Goal: Information Seeking & Learning: Learn about a topic

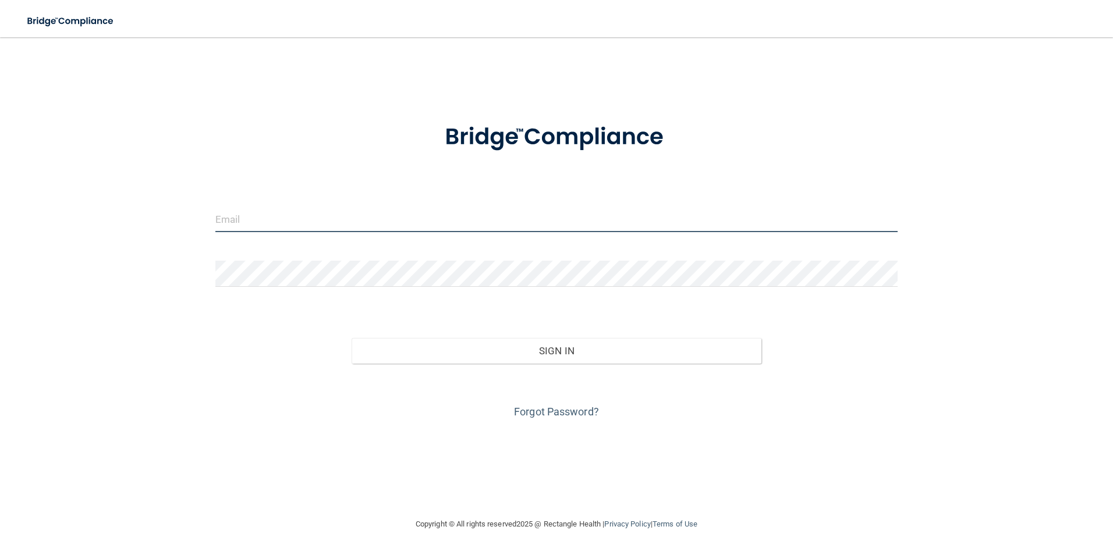
click at [240, 231] on input "email" at bounding box center [556, 219] width 683 height 26
type input "[EMAIL_ADDRESS][DOMAIN_NAME]"
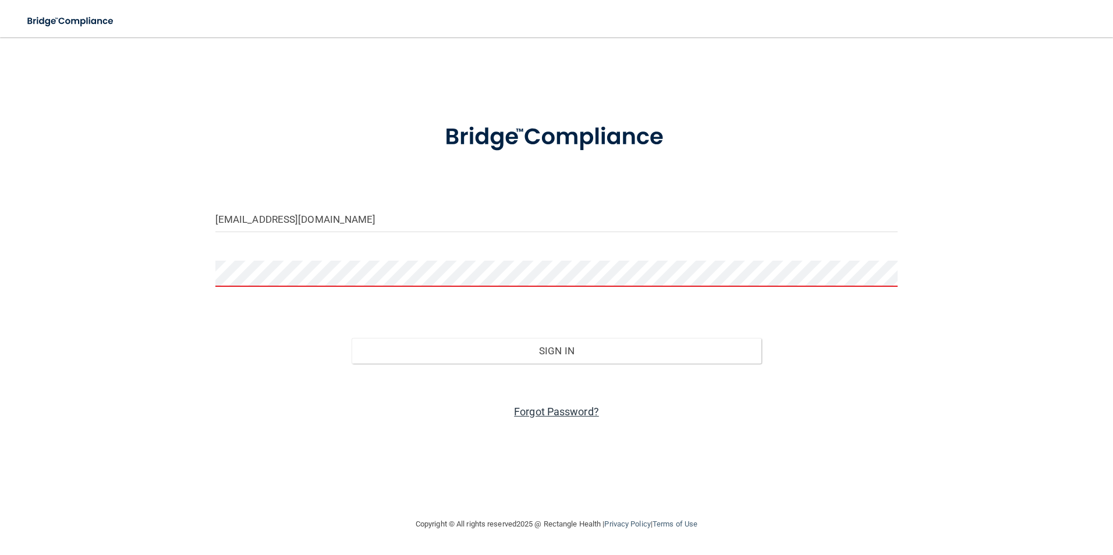
click at [552, 409] on link "Forgot Password?" at bounding box center [556, 412] width 85 height 12
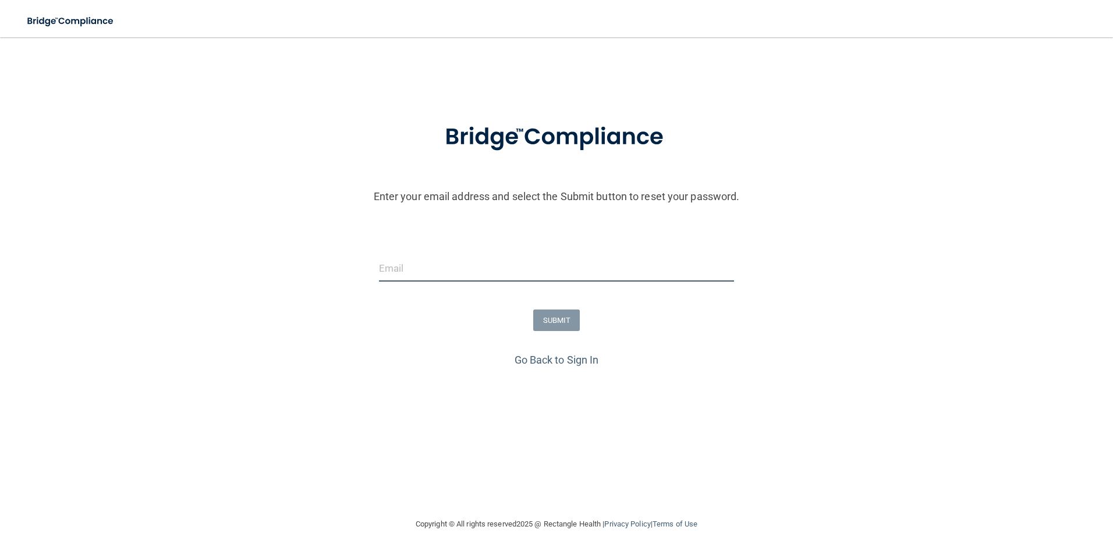
click at [444, 271] on input "email" at bounding box center [557, 269] width 356 height 26
type input "[EMAIL_ADDRESS][DOMAIN_NAME]"
click at [569, 317] on button "SUBMIT" at bounding box center [556, 321] width 47 height 22
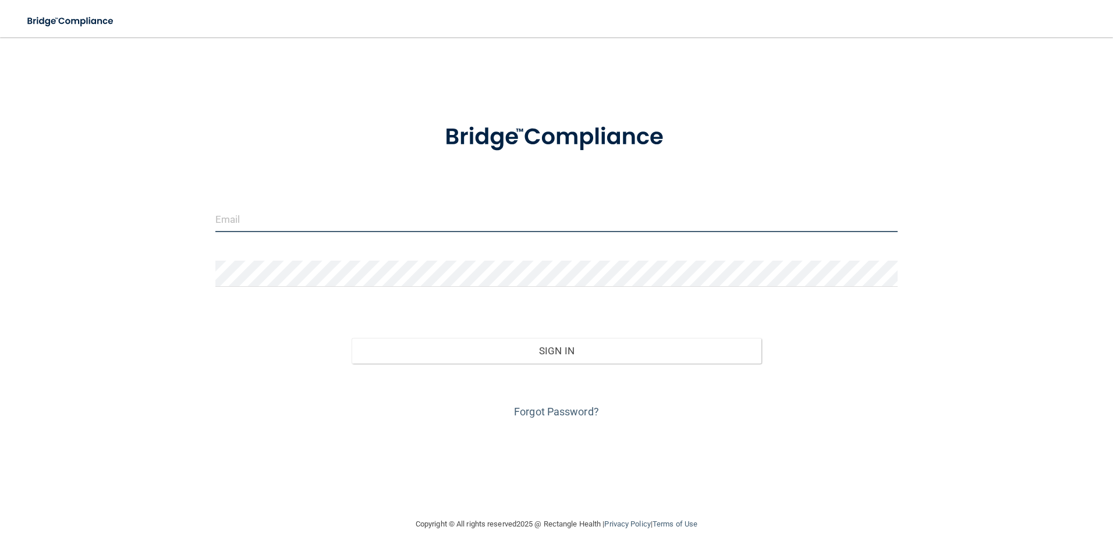
click at [295, 225] on input "email" at bounding box center [556, 219] width 683 height 26
type input "[EMAIL_ADDRESS][DOMAIN_NAME]"
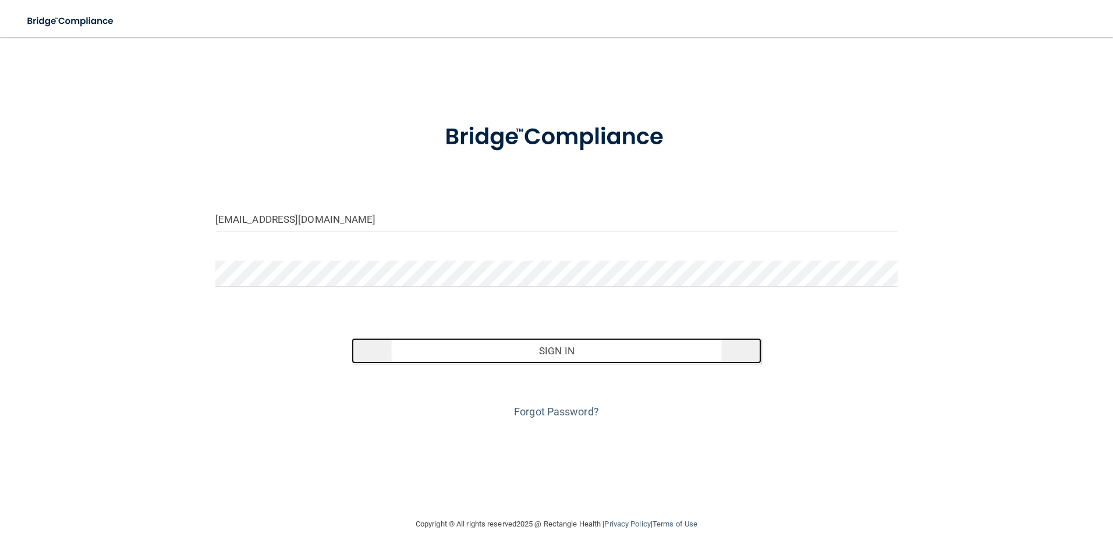
click at [561, 350] on button "Sign In" at bounding box center [557, 351] width 410 height 26
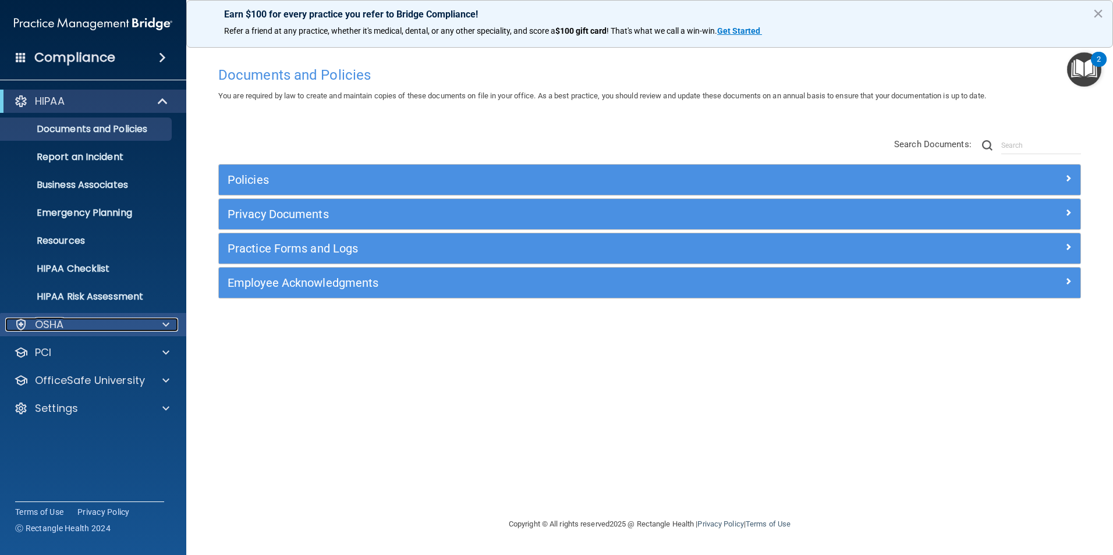
click at [84, 329] on div "OSHA" at bounding box center [77, 325] width 144 height 14
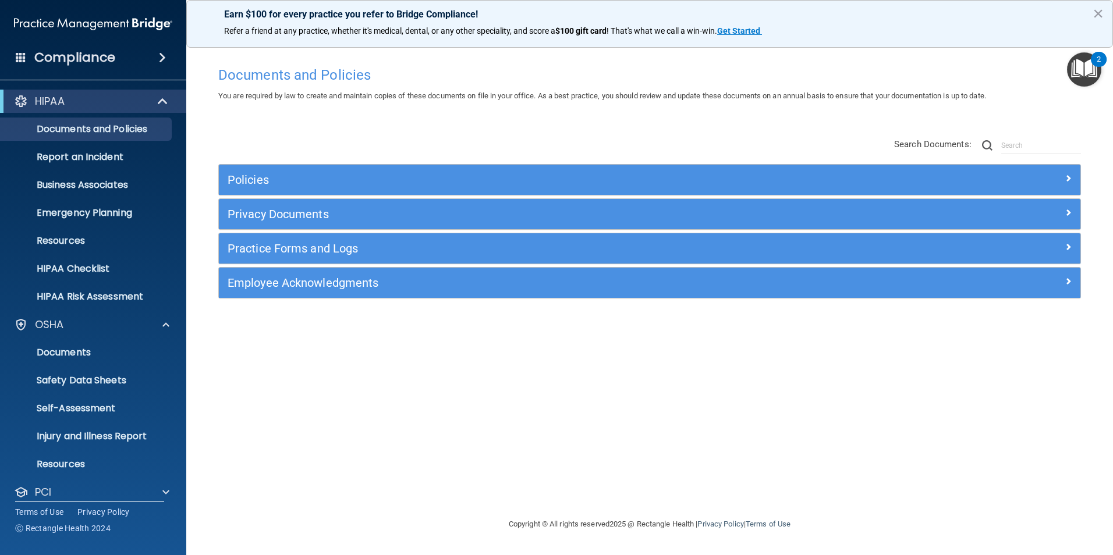
click at [183, 473] on li "Resources" at bounding box center [93, 464] width 211 height 23
click at [168, 491] on span at bounding box center [165, 492] width 7 height 14
click at [166, 318] on span at bounding box center [165, 325] width 7 height 14
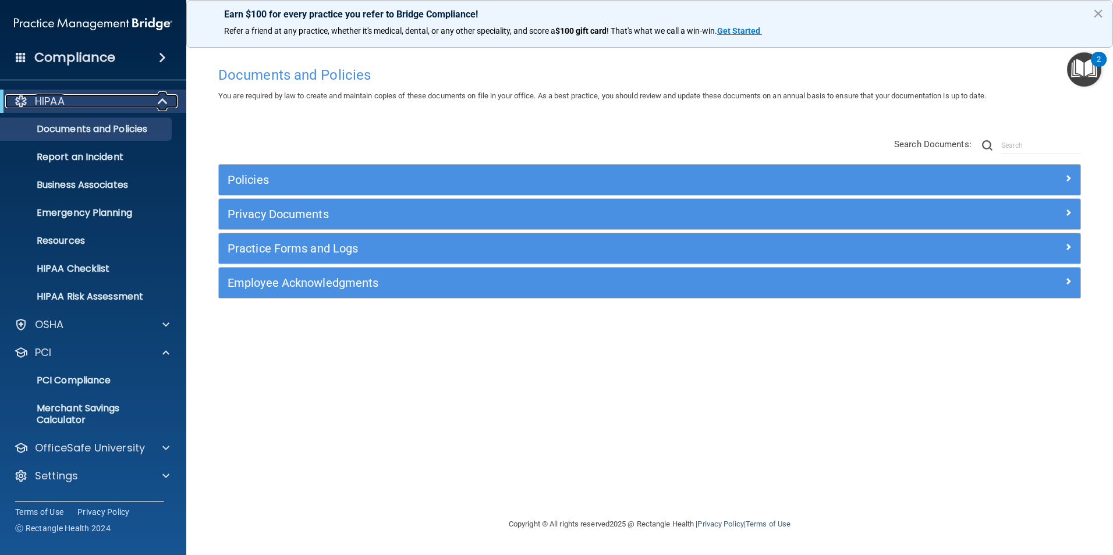
click at [165, 100] on span at bounding box center [164, 101] width 10 height 14
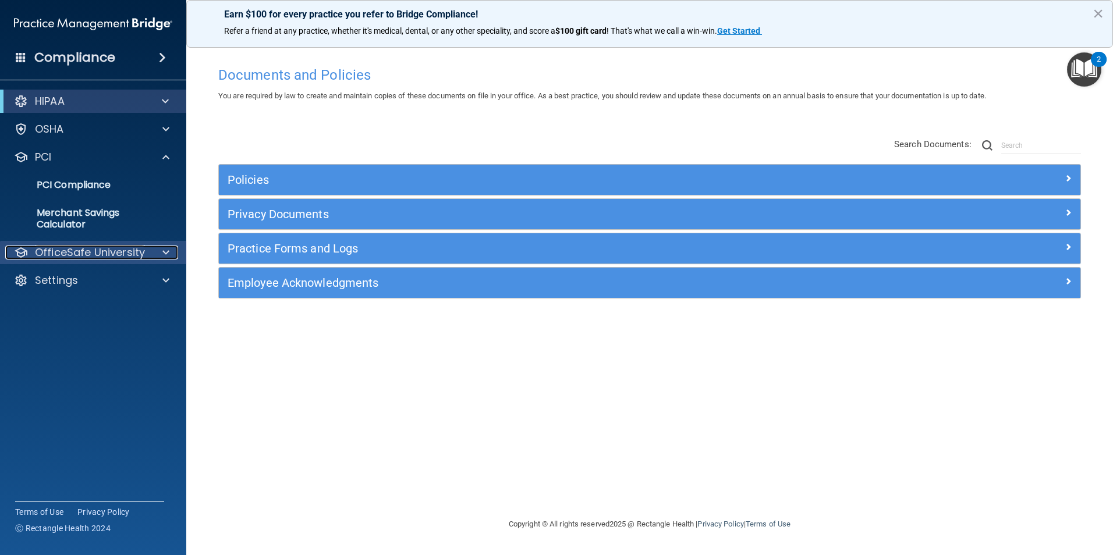
click at [65, 253] on p "OfficeSafe University" at bounding box center [90, 253] width 110 height 14
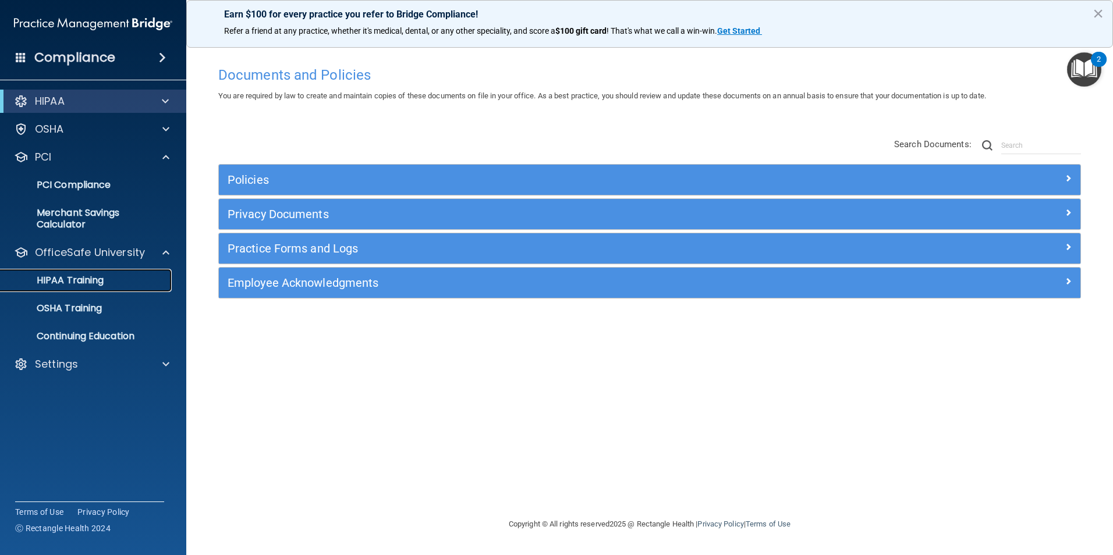
click at [71, 279] on p "HIPAA Training" at bounding box center [56, 281] width 96 height 12
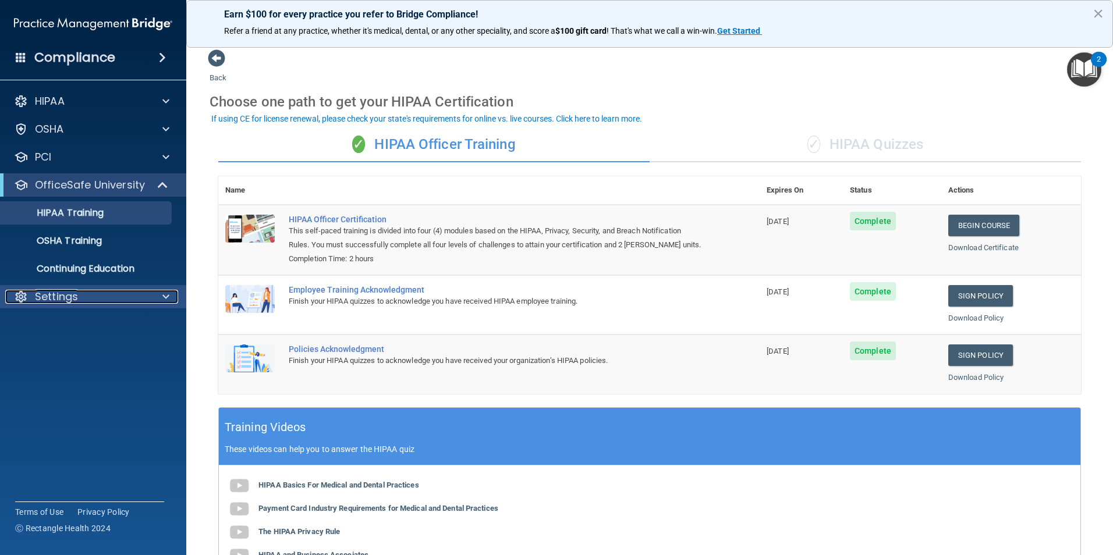
click at [48, 294] on p "Settings" at bounding box center [56, 297] width 43 height 14
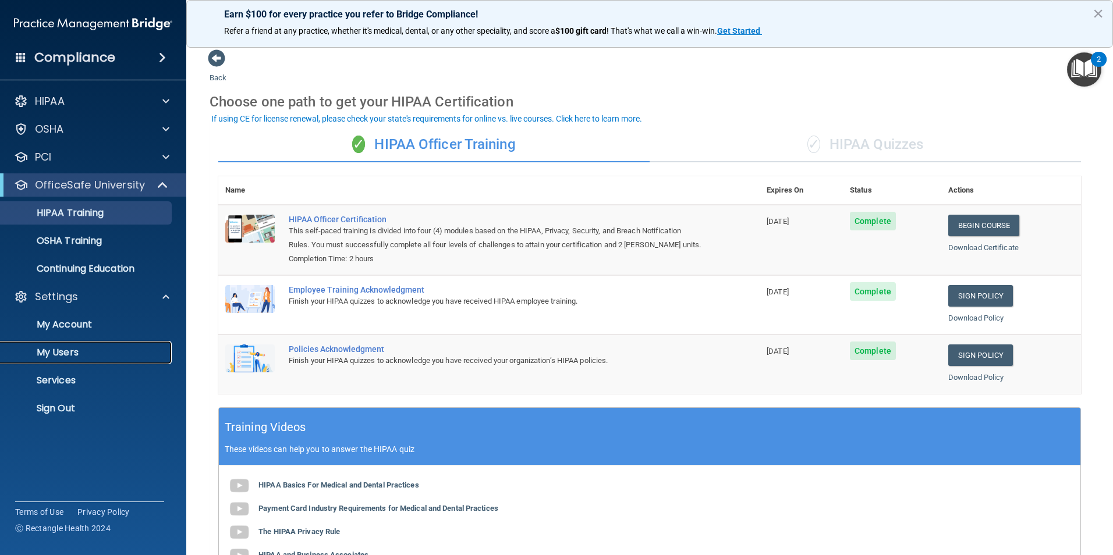
click at [55, 345] on link "My Users" at bounding box center [79, 352] width 183 height 23
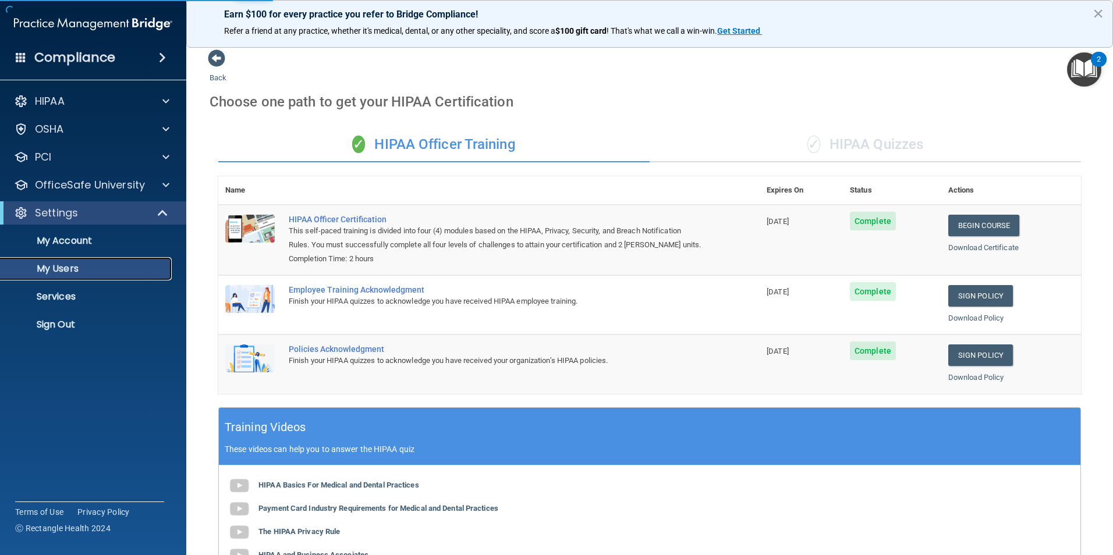
select select "20"
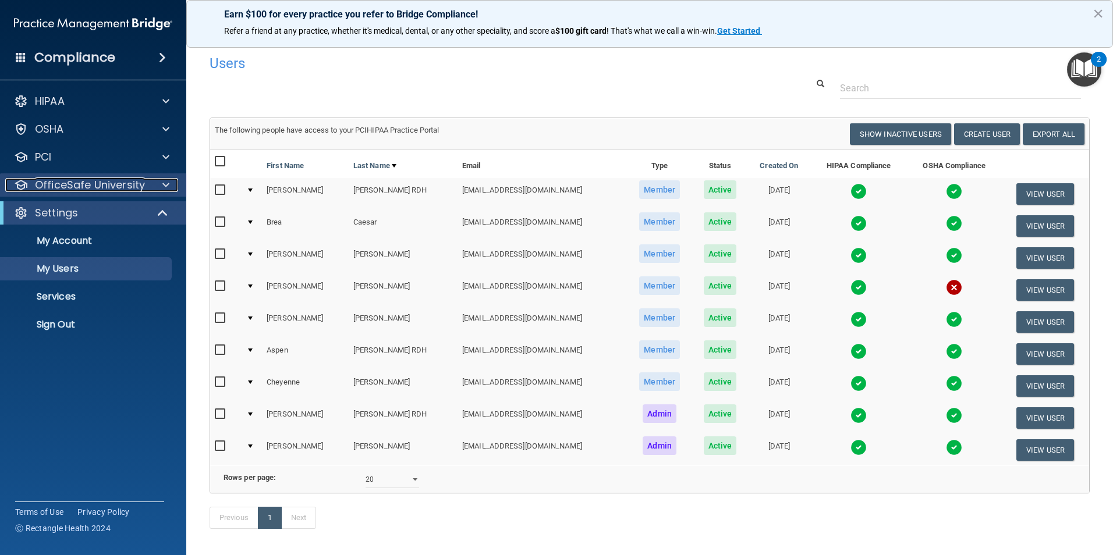
click at [55, 185] on p "OfficeSafe University" at bounding box center [90, 185] width 110 height 14
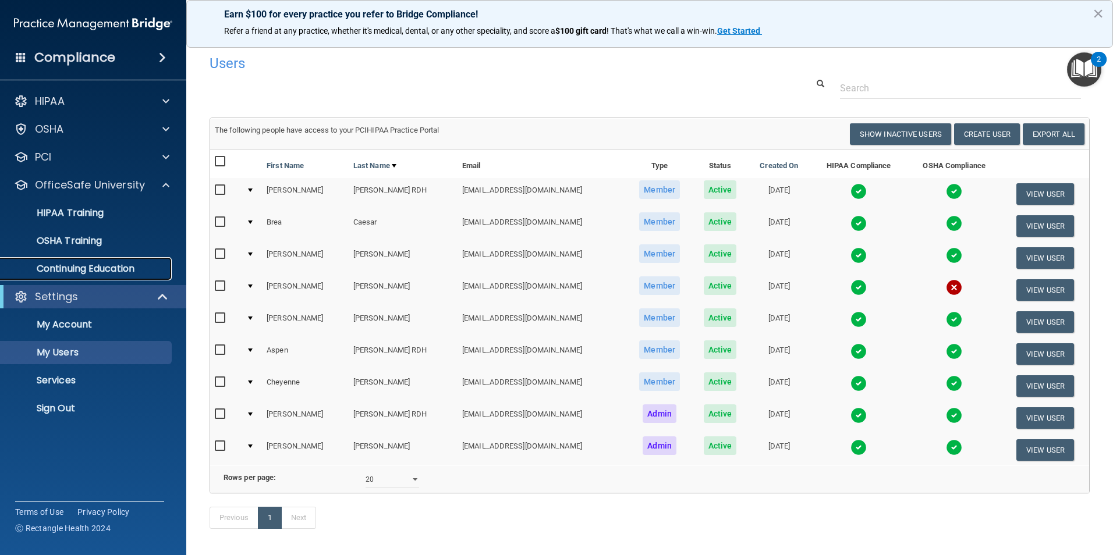
click at [52, 264] on p "Continuing Education" at bounding box center [87, 269] width 159 height 12
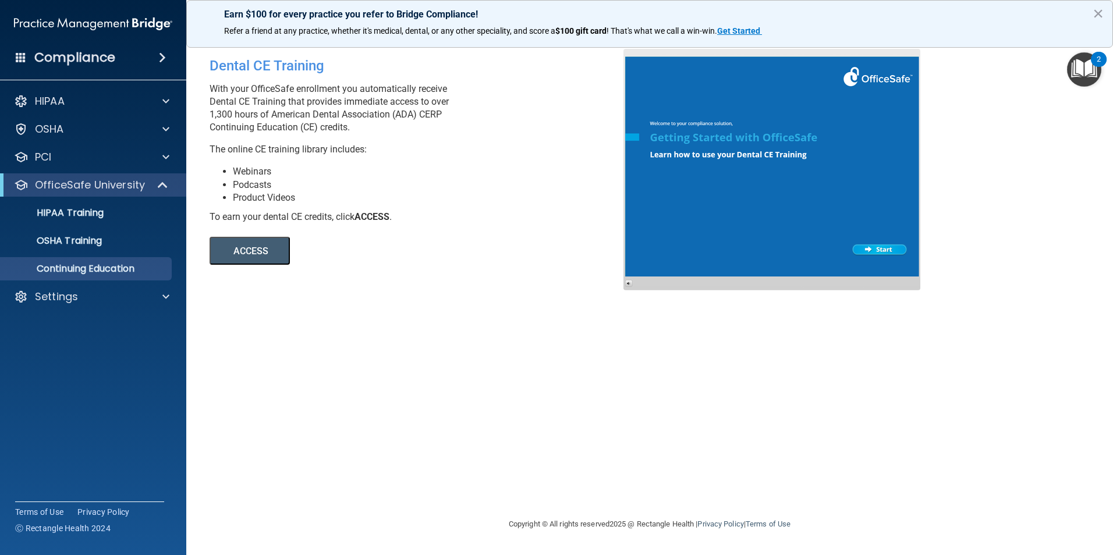
click at [247, 258] on button "ACCESS" at bounding box center [250, 251] width 80 height 28
